Goal: Task Accomplishment & Management: Manage account settings

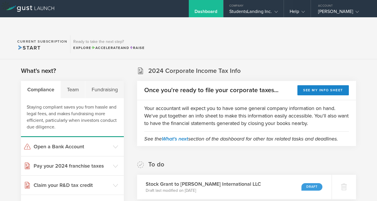
scroll to position [144, 0]
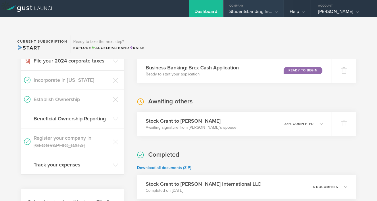
click at [276, 10] on icon at bounding box center [276, 11] width 3 height 3
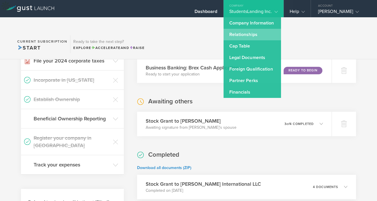
click at [250, 39] on link "Relationships" at bounding box center [253, 35] width 58 height 12
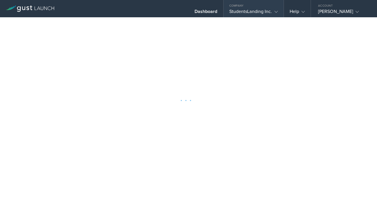
click at [266, 13] on div "StudentsLanding Inc." at bounding box center [254, 13] width 49 height 9
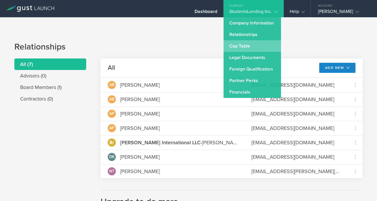
click at [249, 47] on link "Cap Table" at bounding box center [253, 46] width 58 height 12
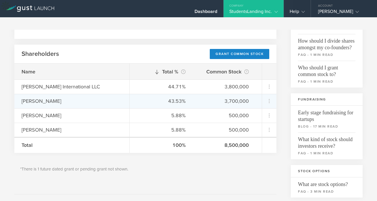
scroll to position [76, 0]
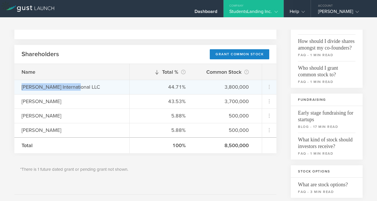
drag, startPoint x: 20, startPoint y: 76, endPoint x: 92, endPoint y: 79, distance: 71.4
click at [92, 80] on div "Benke International LLC" at bounding box center [71, 87] width 115 height 14
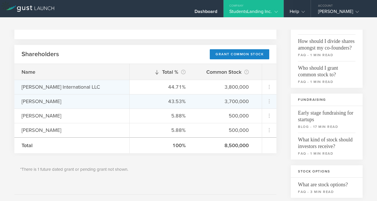
drag, startPoint x: 25, startPoint y: 85, endPoint x: 44, endPoint y: 81, distance: 19.4
click at [44, 94] on div "Nikin Tharan" at bounding box center [71, 101] width 115 height 14
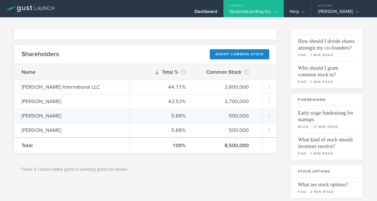
drag, startPoint x: 21, startPoint y: 102, endPoint x: 62, endPoint y: 97, distance: 40.8
click at [62, 112] on div "Aditya Peshave" at bounding box center [72, 115] width 101 height 7
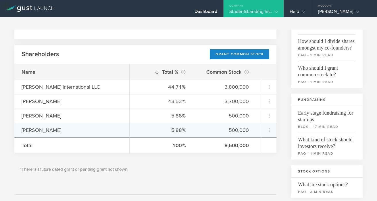
drag, startPoint x: 21, startPoint y: 116, endPoint x: 81, endPoint y: 120, distance: 60.5
click at [81, 123] on div "Ajinkya Peshave" at bounding box center [71, 130] width 115 height 14
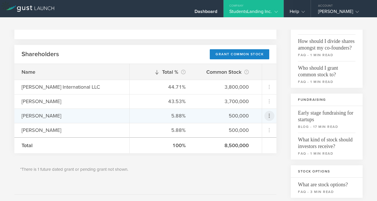
click at [268, 112] on icon at bounding box center [269, 115] width 7 height 7
click at [257, 151] on md-backdrop at bounding box center [188, 100] width 377 height 201
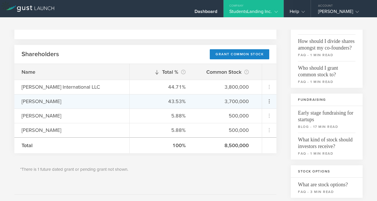
click at [270, 94] on md-menu "Grant Common Stock" at bounding box center [269, 101] width 14 height 14
click at [268, 98] on icon at bounding box center [269, 101] width 7 height 7
click at [268, 77] on md-backdrop at bounding box center [188, 100] width 377 height 201
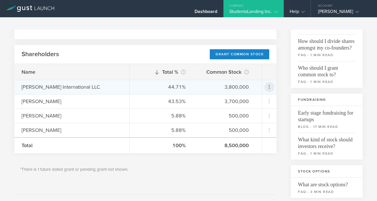
click at [268, 83] on icon at bounding box center [269, 86] width 7 height 7
click at [268, 113] on md-backdrop at bounding box center [188, 100] width 377 height 201
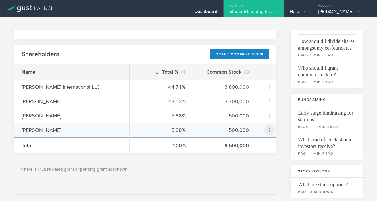
click at [268, 127] on icon at bounding box center [269, 130] width 7 height 7
click at [286, 65] on md-backdrop at bounding box center [188, 100] width 377 height 201
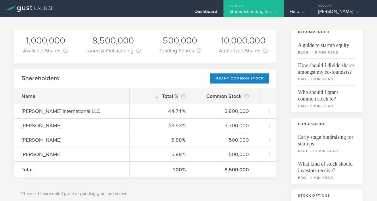
scroll to position [0, 0]
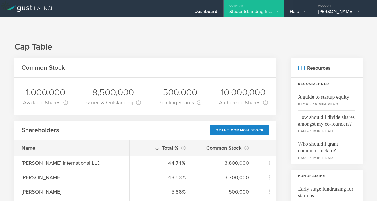
click at [334, 14] on div "Abhishek Benke" at bounding box center [342, 13] width 49 height 9
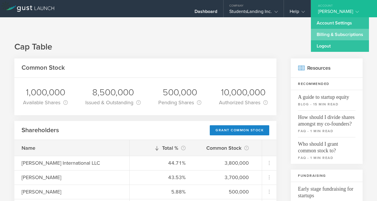
click at [338, 39] on link "Billing & Subscriptions" at bounding box center [340, 35] width 58 height 12
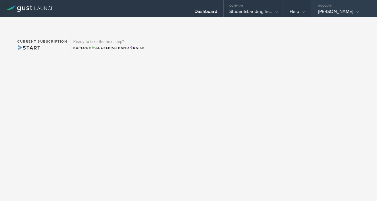
click at [335, 4] on div "Account" at bounding box center [344, 4] width 66 height 9
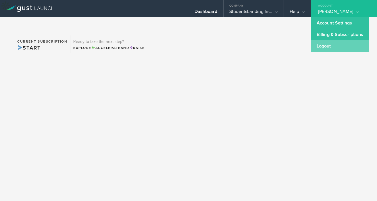
click at [322, 49] on link "Logout" at bounding box center [340, 46] width 58 height 12
